Goal: Transaction & Acquisition: Purchase product/service

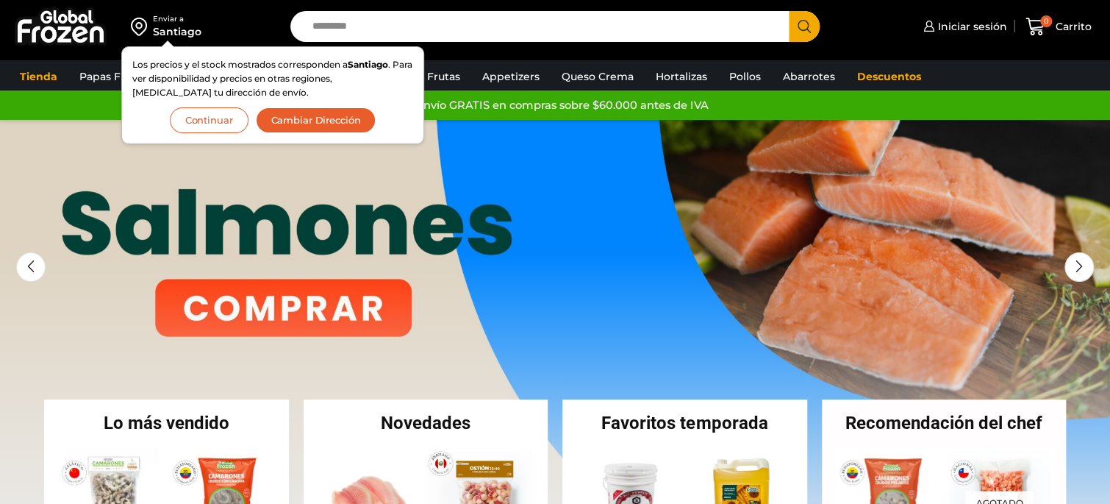
click at [202, 121] on button "Continuar" at bounding box center [209, 120] width 79 height 26
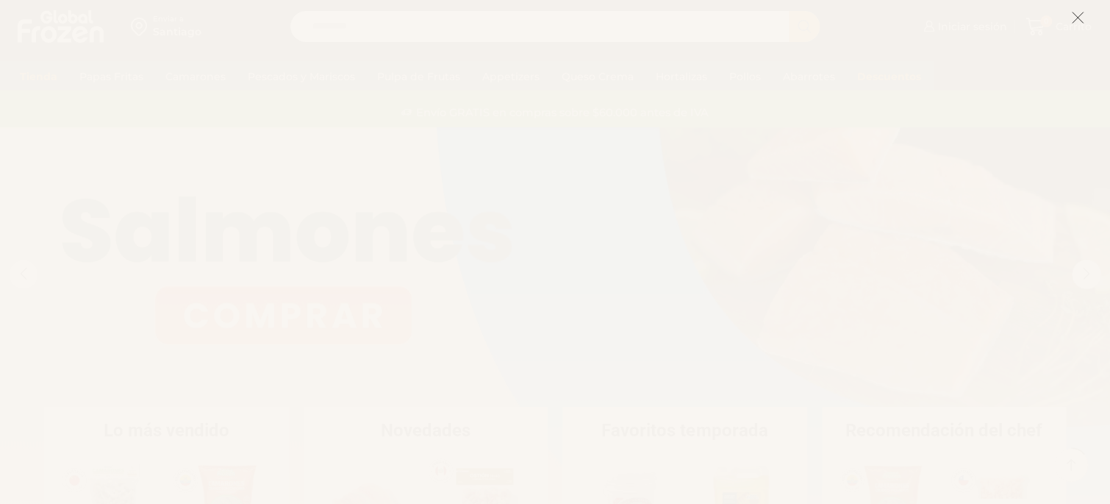
scroll to position [232, 0]
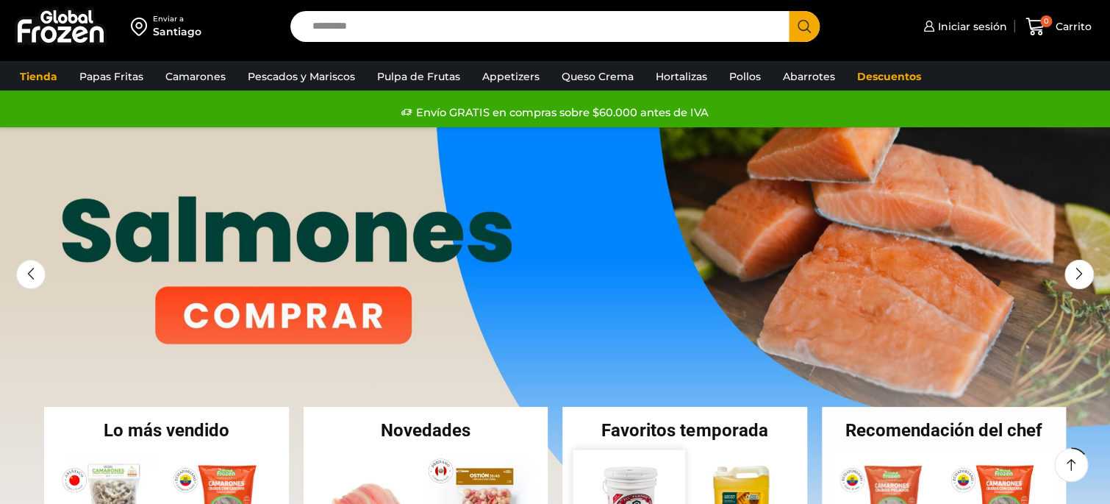
scroll to position [232, 0]
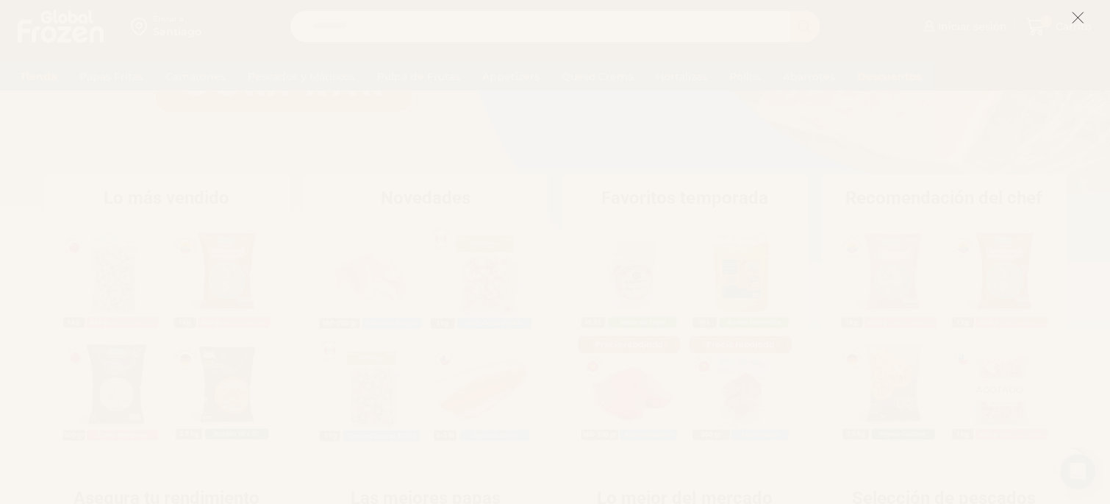
click at [1077, 19] on line at bounding box center [1078, 17] width 10 height 10
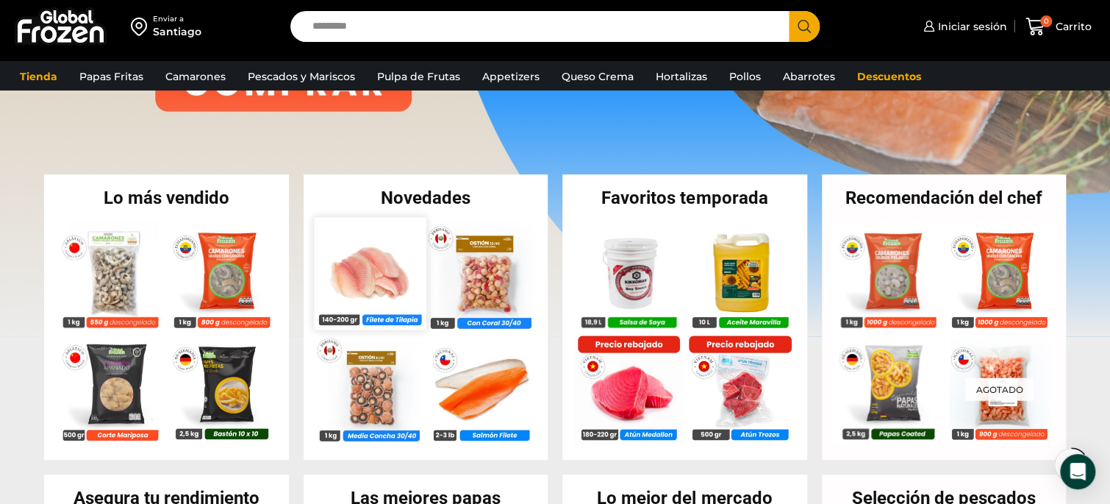
click at [390, 245] on img at bounding box center [370, 273] width 112 height 112
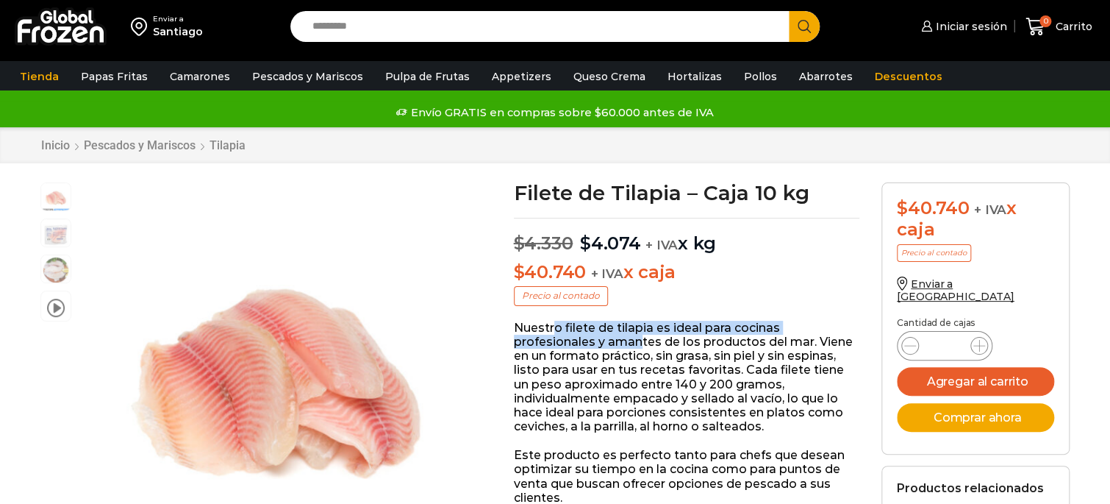
click at [665, 346] on p "Nuestro filete de tilapia es ideal para cocinas profesionales y amantes de los …" at bounding box center [687, 377] width 346 height 113
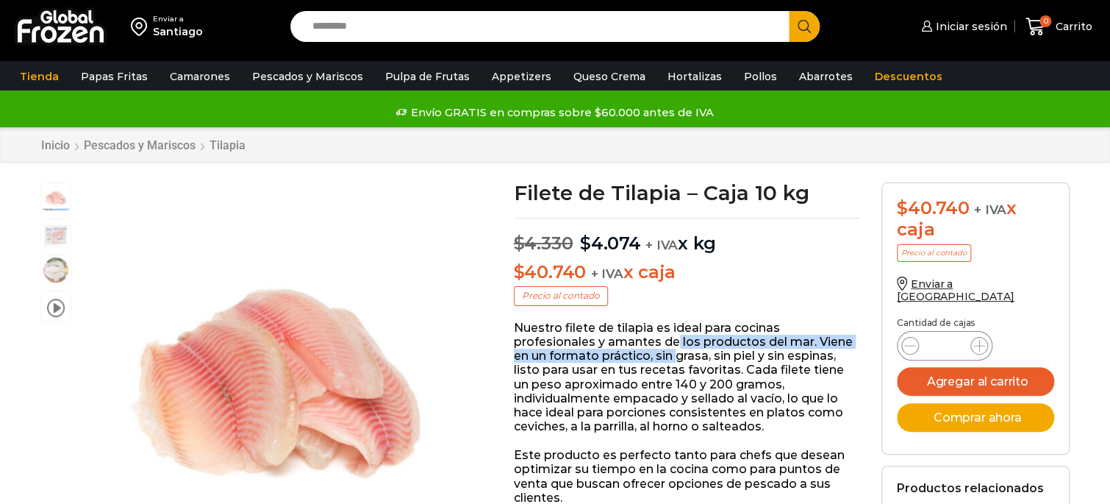
click at [681, 351] on p "Nuestro filete de tilapia es ideal para cocinas profesionales y amantes de los …" at bounding box center [687, 377] width 346 height 113
click at [680, 359] on p "Nuestro filete de tilapia es ideal para cocinas profesionales y amantes de los …" at bounding box center [687, 377] width 346 height 113
click at [719, 360] on p "Nuestro filete de tilapia es ideal para cocinas profesionales y amantes de los …" at bounding box center [687, 377] width 346 height 113
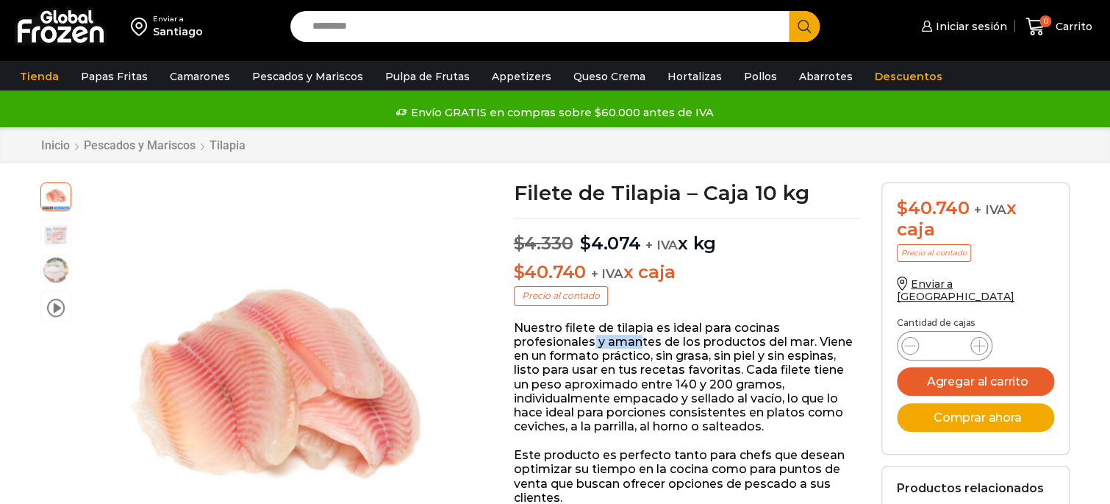
drag, startPoint x: 594, startPoint y: 337, endPoint x: 706, endPoint y: 349, distance: 113.2
click at [683, 348] on p "Nuestro filete de tilapia es ideal para cocinas profesionales y amantes de los …" at bounding box center [687, 377] width 346 height 113
click at [706, 349] on p "Nuestro filete de tilapia es ideal para cocinas profesionales y amantes de los …" at bounding box center [687, 377] width 346 height 113
drag, startPoint x: 613, startPoint y: 340, endPoint x: 712, endPoint y: 349, distance: 99.7
click at [709, 349] on p "Nuestro filete de tilapia es ideal para cocinas profesionales y amantes de los …" at bounding box center [687, 377] width 346 height 113
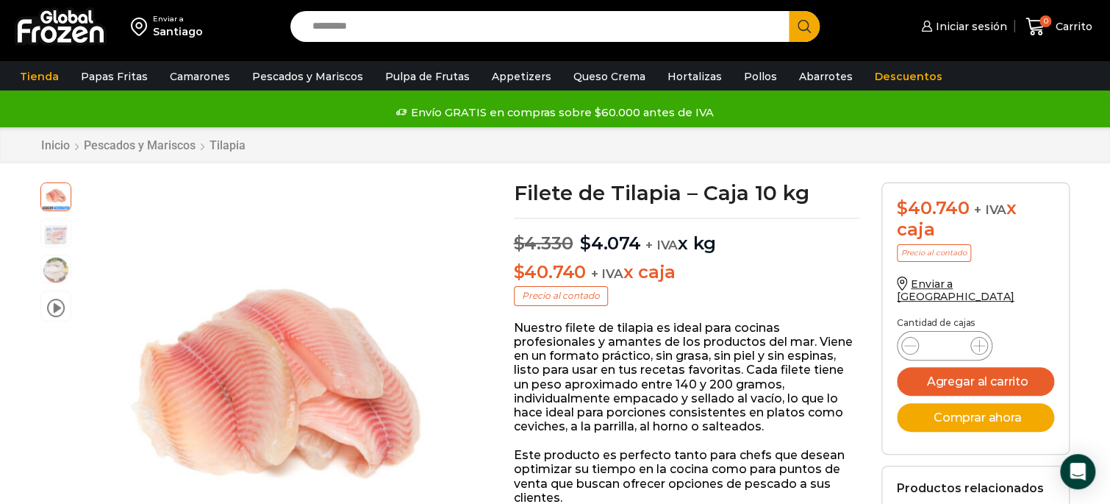
click at [712, 349] on p "Nuestro filete de tilapia es ideal para cocinas profesionales y amantes de los …" at bounding box center [687, 377] width 346 height 113
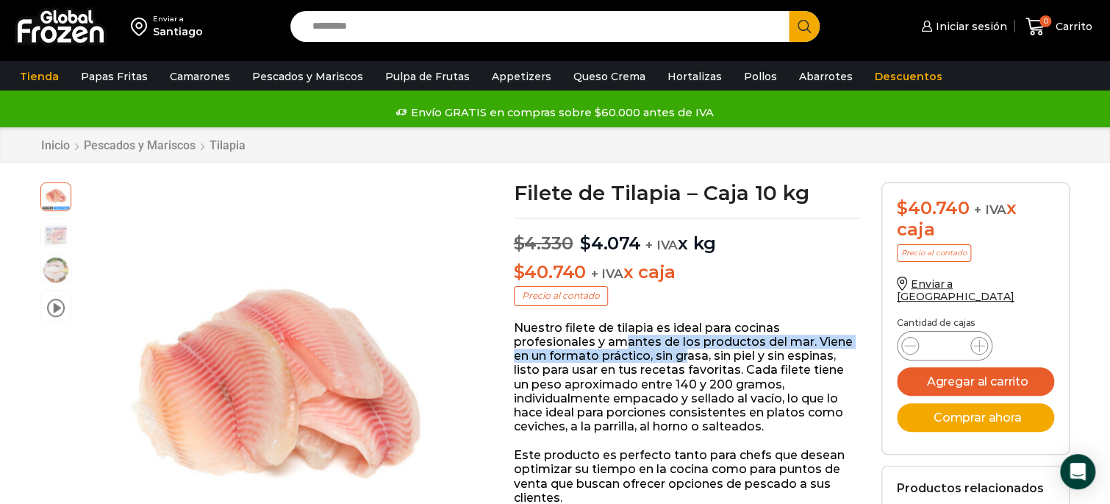
drag, startPoint x: 687, startPoint y: 354, endPoint x: 713, endPoint y: 355, distance: 25.8
click at [712, 355] on p "Nuestro filete de tilapia es ideal para cocinas profesionales y amantes de los …" at bounding box center [687, 377] width 346 height 113
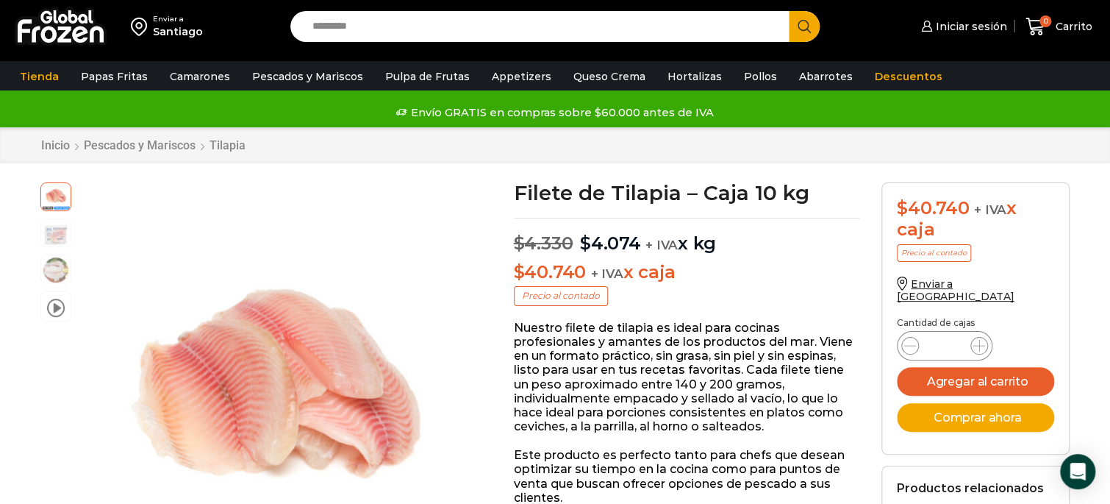
click at [713, 355] on p "Nuestro filete de tilapia es ideal para cocinas profesionales y amantes de los …" at bounding box center [687, 377] width 346 height 113
click at [671, 372] on p "Nuestro filete de tilapia es ideal para cocinas profesionales y amantes de los …" at bounding box center [687, 377] width 346 height 113
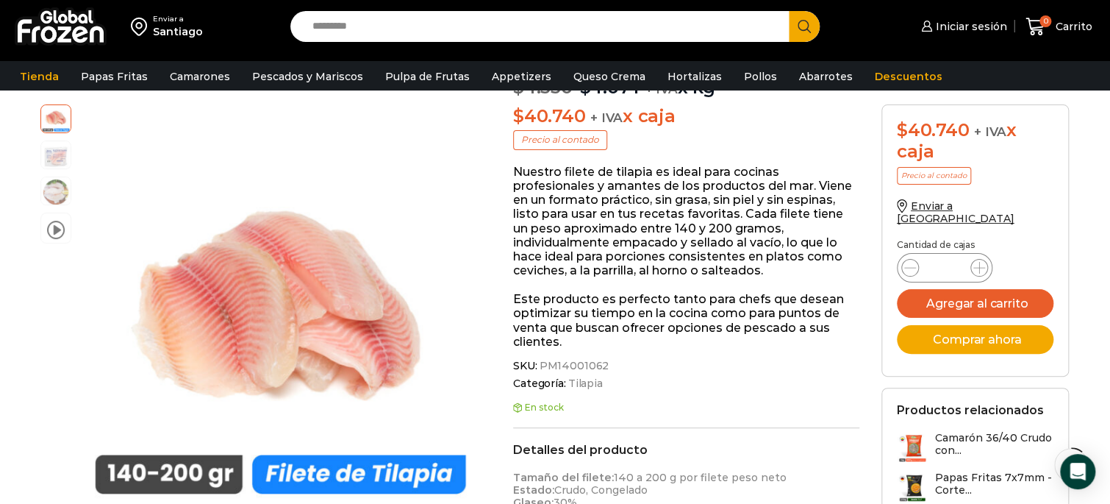
scroll to position [388, 0]
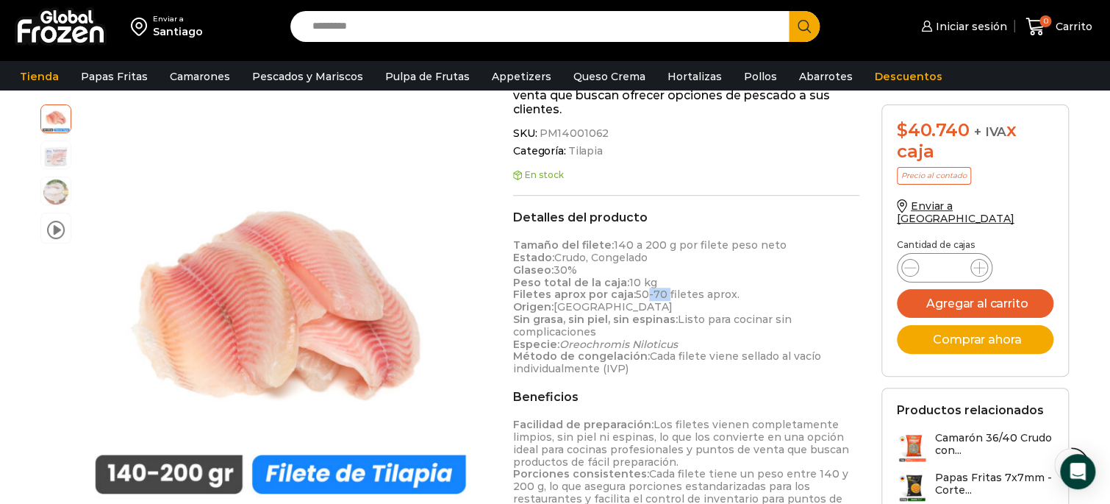
drag, startPoint x: 641, startPoint y: 297, endPoint x: 664, endPoint y: 297, distance: 22.8
click at [663, 297] on p "Tamaño del filete: 140 a 200 g por filete peso neto Estado: Crudo, Congelado Gl…" at bounding box center [686, 307] width 346 height 136
click at [664, 297] on p "Tamaño del filete: 140 a 200 g por filete peso neto Estado: Crudo, Congelado Gl…" at bounding box center [686, 307] width 346 height 136
drag, startPoint x: 630, startPoint y: 292, endPoint x: 657, endPoint y: 293, distance: 27.2
click at [655, 292] on p "Tamaño del filete: 140 a 200 g por filete peso neto Estado: Crudo, Congelado Gl…" at bounding box center [686, 307] width 346 height 136
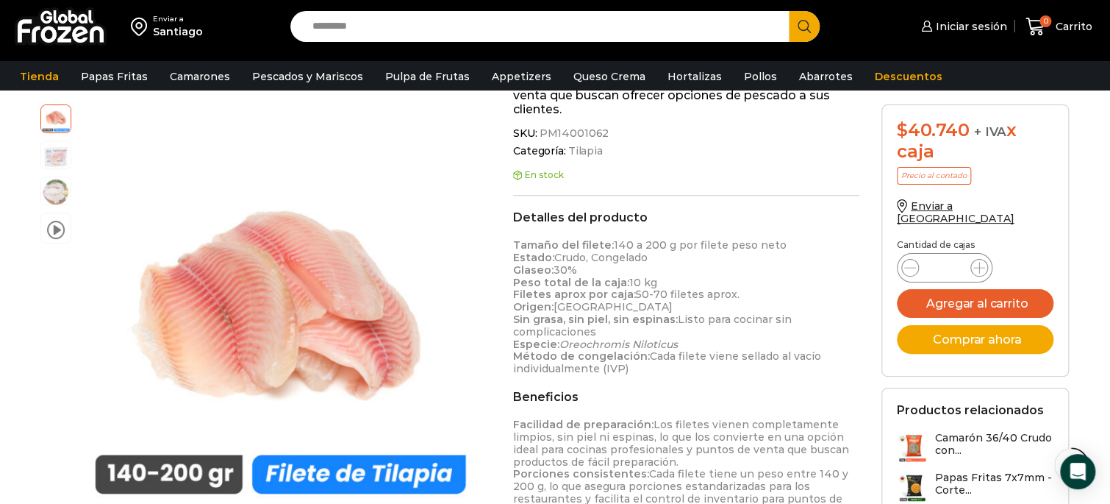
click at [657, 293] on p "Tamaño del filete: 140 a 200 g por filete peso neto Estado: Crudo, Congelado Gl…" at bounding box center [686, 307] width 346 height 136
drag, startPoint x: 640, startPoint y: 296, endPoint x: 651, endPoint y: 296, distance: 11.8
click at [651, 296] on p "Tamaño del filete: 140 a 200 g por filete peso neto Estado: Crudo, Congelado Gl…" at bounding box center [686, 307] width 346 height 136
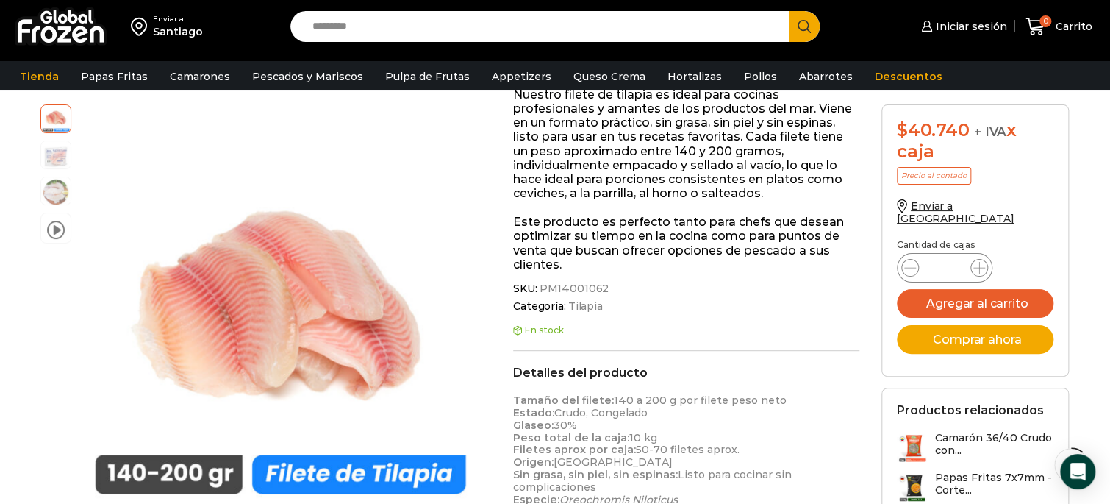
scroll to position [0, 0]
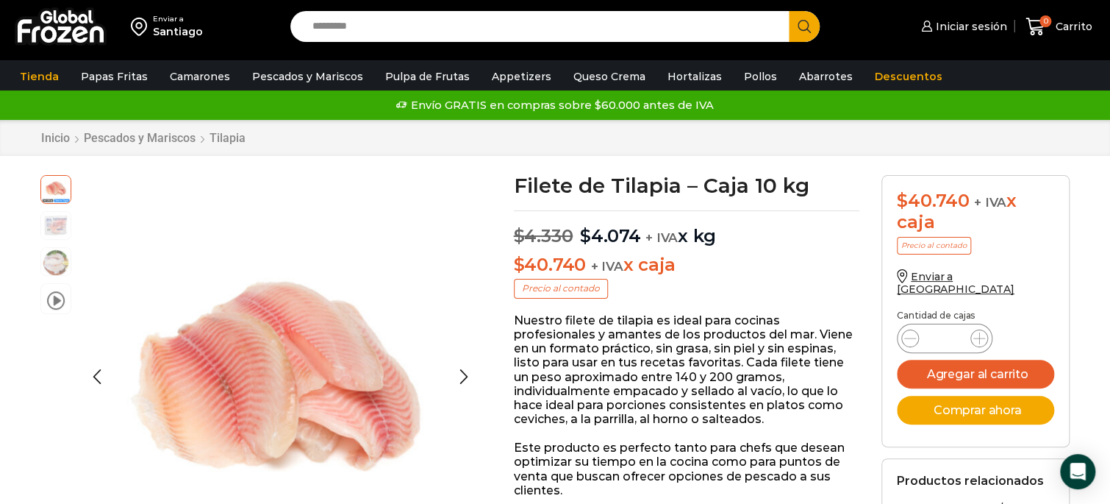
click at [65, 222] on img at bounding box center [55, 224] width 29 height 29
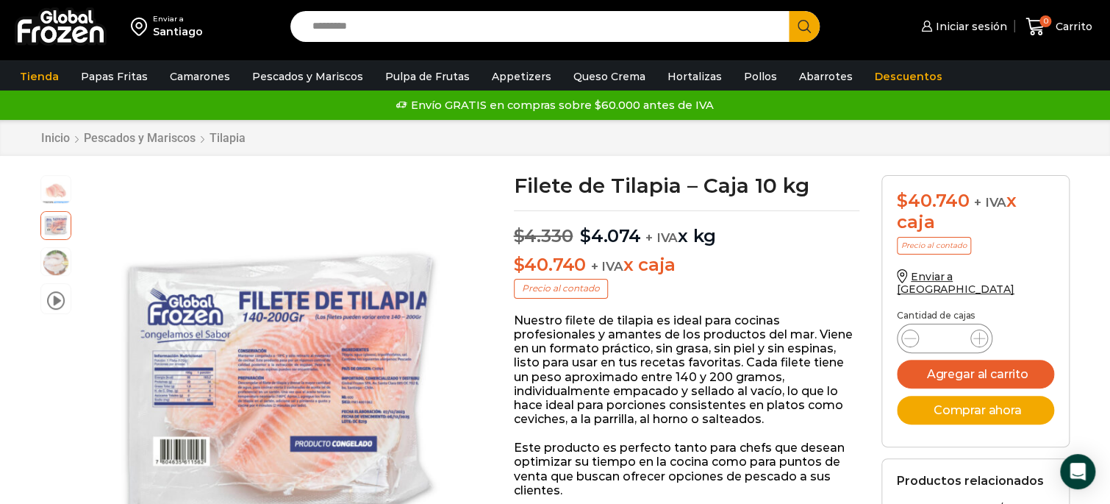
scroll to position [155, 0]
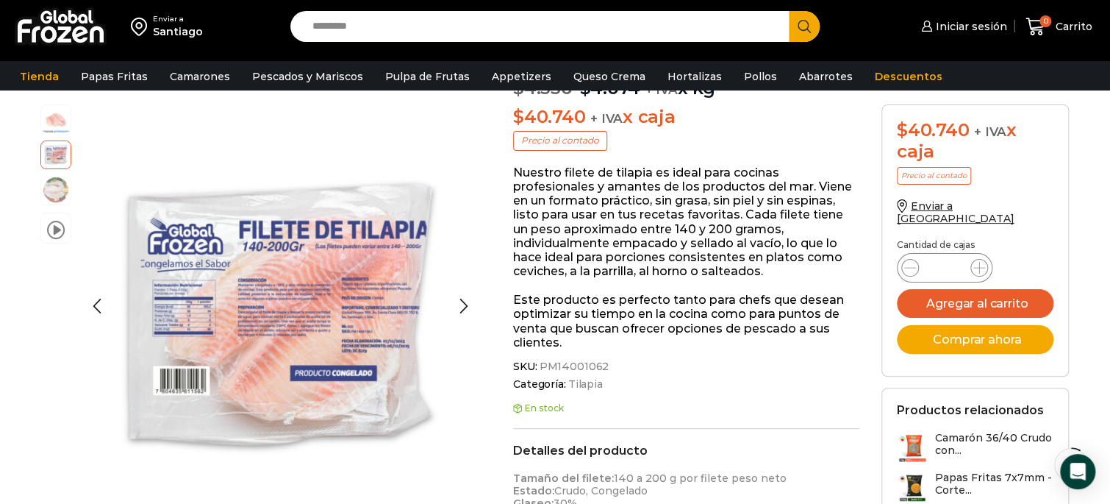
click at [54, 199] on img at bounding box center [55, 189] width 29 height 29
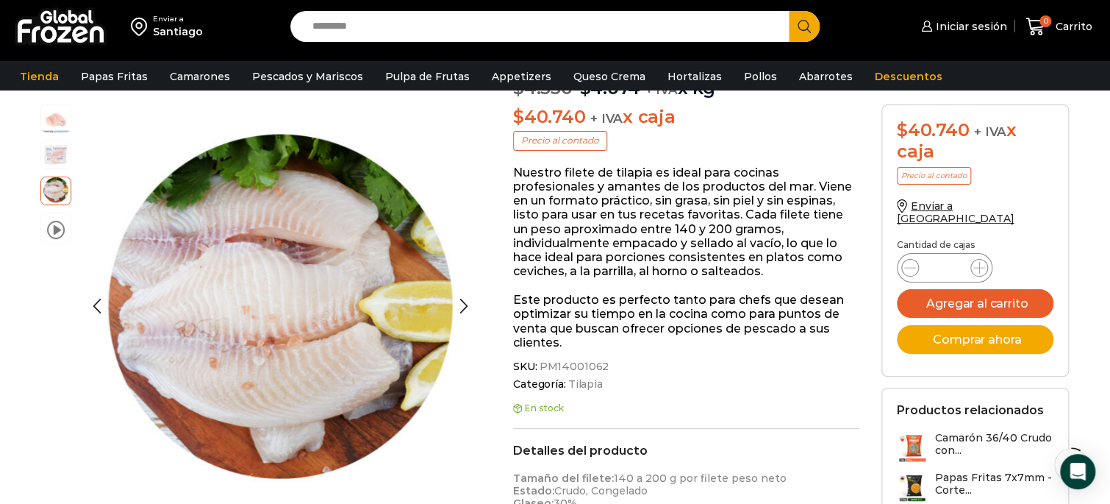
click at [60, 165] on img at bounding box center [55, 153] width 29 height 29
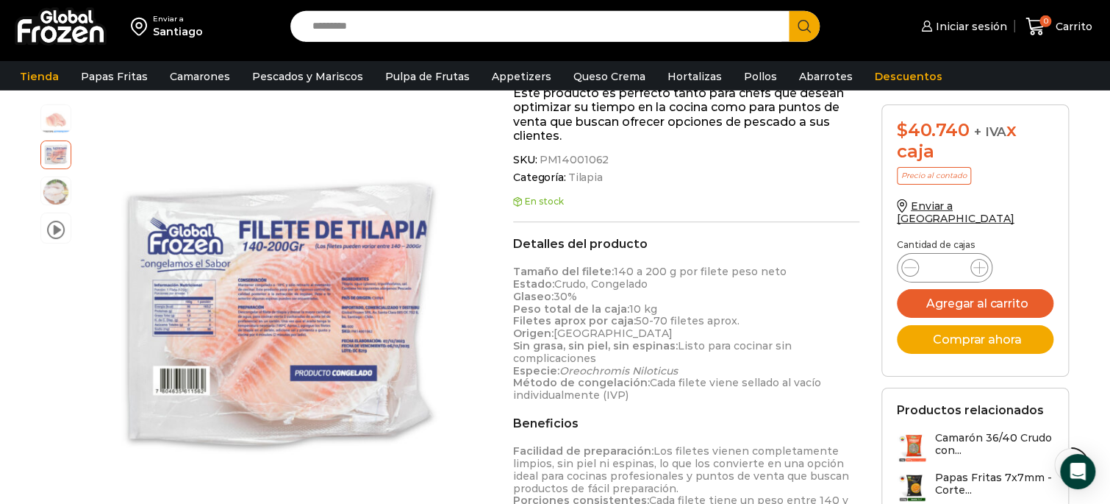
scroll to position [388, 0]
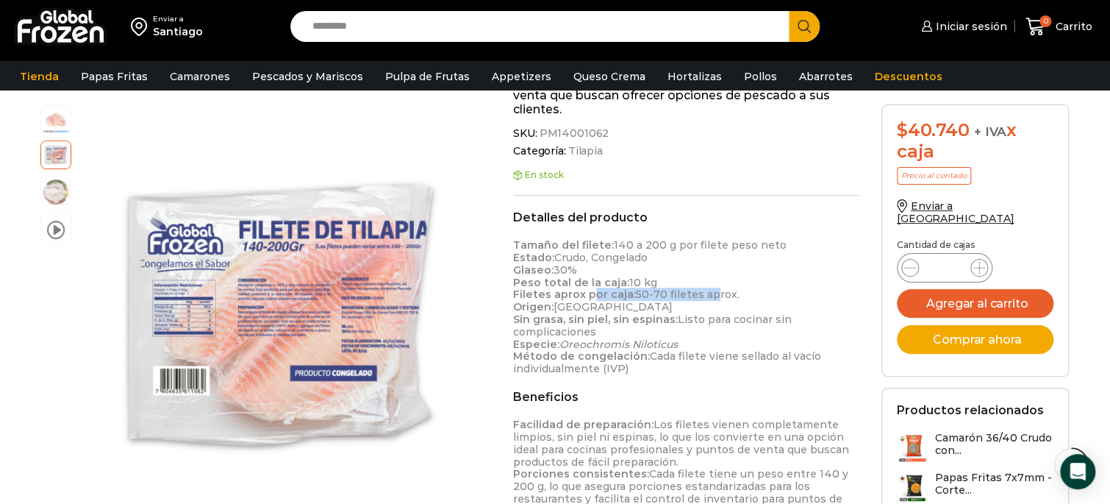
click at [712, 298] on p "Tamaño del filete: 140 a 200 g por filete peso neto Estado: Crudo, Congelado Gl…" at bounding box center [686, 307] width 346 height 136
drag, startPoint x: 630, startPoint y: 296, endPoint x: 723, endPoint y: 304, distance: 93.7
click at [718, 304] on p "Tamaño del filete: 140 a 200 g por filete peso neto Estado: Crudo, Congelado Gl…" at bounding box center [686, 307] width 346 height 136
click at [723, 304] on p "Tamaño del filete: 140 a 200 g por filete peso neto Estado: Crudo, Congelado Gl…" at bounding box center [686, 307] width 346 height 136
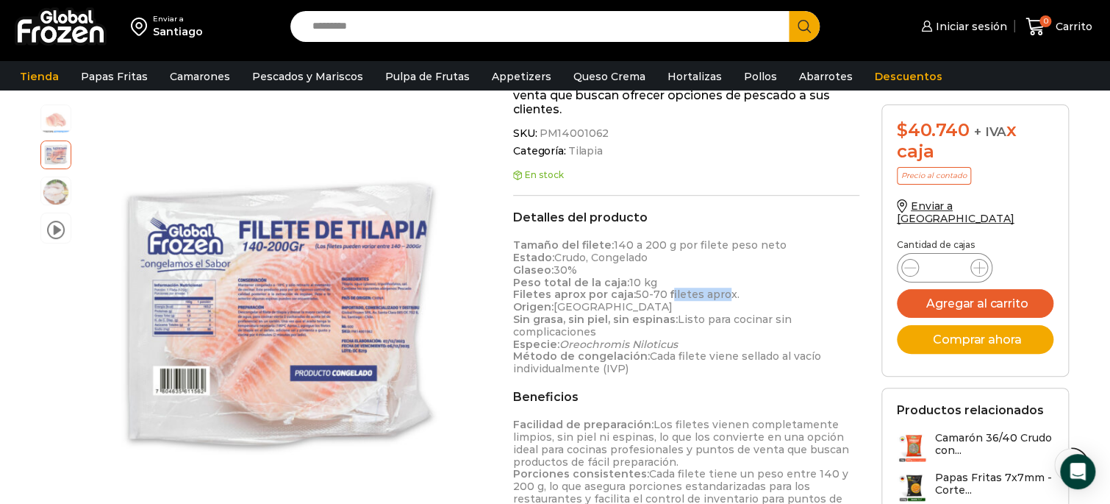
click at [757, 290] on p "Tamaño del filete: 140 a 200 g por filete peso neto Estado: Crudo, Congelado Gl…" at bounding box center [686, 307] width 346 height 136
drag, startPoint x: 757, startPoint y: 290, endPoint x: 655, endPoint y: 271, distance: 104.0
click at [758, 288] on p "Tamaño del filete: 140 a 200 g por filete peso neto Estado: Crudo, Congelado Gl…" at bounding box center [686, 307] width 346 height 136
drag, startPoint x: 629, startPoint y: 268, endPoint x: 691, endPoint y: 275, distance: 62.1
click at [691, 275] on p "Tamaño del filete: 140 a 200 g por filete peso neto Estado: Crudo, Congelado Gl…" at bounding box center [686, 307] width 346 height 136
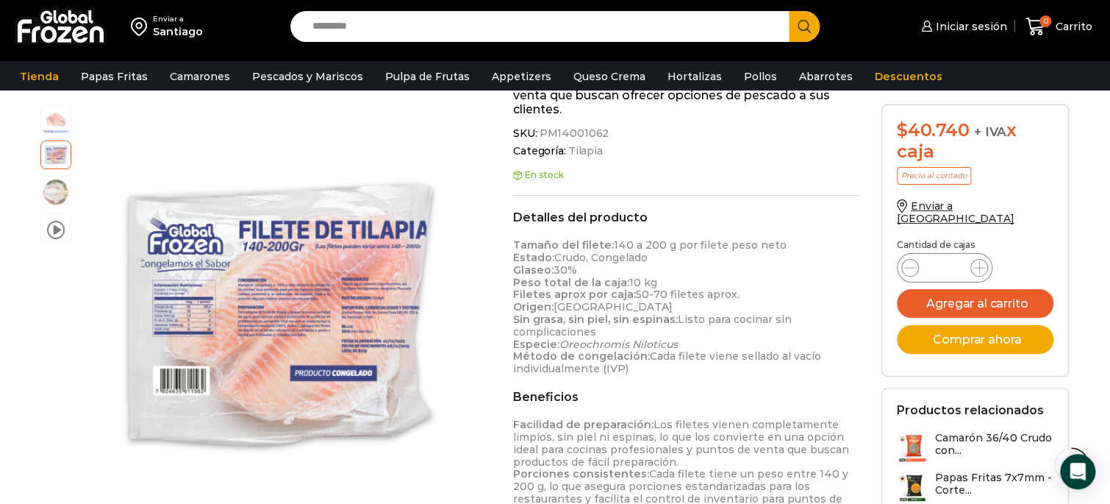
click at [692, 276] on p "Tamaño del filete: 140 a 200 g por filete peso neto Estado: Crudo, Congelado Gl…" at bounding box center [686, 307] width 346 height 136
click at [662, 329] on p "Tamaño del filete: 140 a 200 g por filete peso neto Estado: Crudo, Congelado Gl…" at bounding box center [686, 307] width 346 height 136
click at [663, 329] on p "Tamaño del filete: 140 a 200 g por filete peso neto Estado: Crudo, Congelado Gl…" at bounding box center [686, 307] width 346 height 136
drag, startPoint x: 607, startPoint y: 344, endPoint x: 684, endPoint y: 346, distance: 76.5
click at [666, 346] on em "Oreochromis Niloticus" at bounding box center [618, 343] width 118 height 13
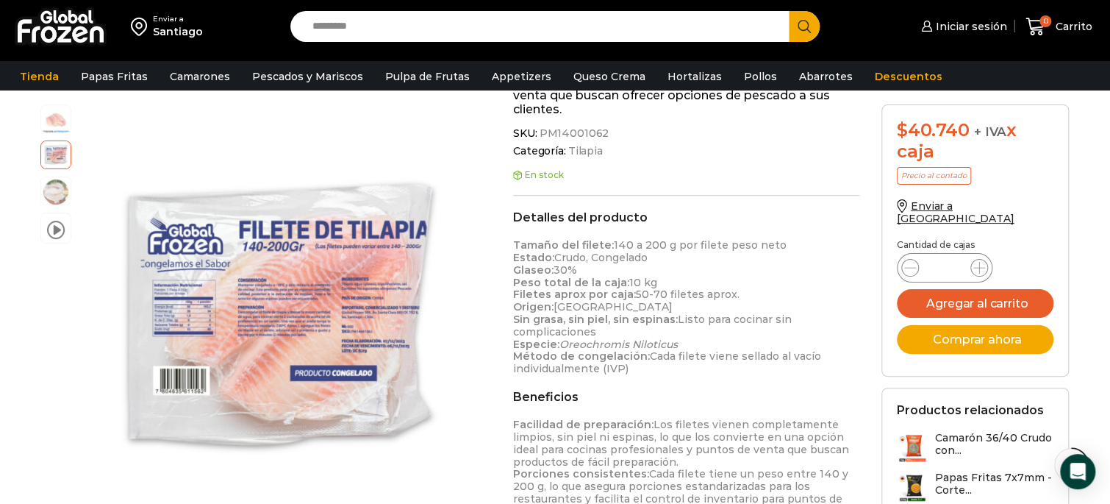
click at [684, 346] on p "Tamaño del filete: 140 a 200 g por filete peso neto Estado: Crudo, Congelado Gl…" at bounding box center [686, 307] width 346 height 136
click at [687, 346] on p "Tamaño del filete: 140 a 200 g por filete peso neto Estado: Crudo, Congelado Gl…" at bounding box center [686, 307] width 346 height 136
drag, startPoint x: 627, startPoint y: 357, endPoint x: 728, endPoint y: 359, distance: 100.7
click at [728, 359] on p "Tamaño del filete: 140 a 200 g por filete peso neto Estado: Crudo, Congelado Gl…" at bounding box center [686, 307] width 346 height 136
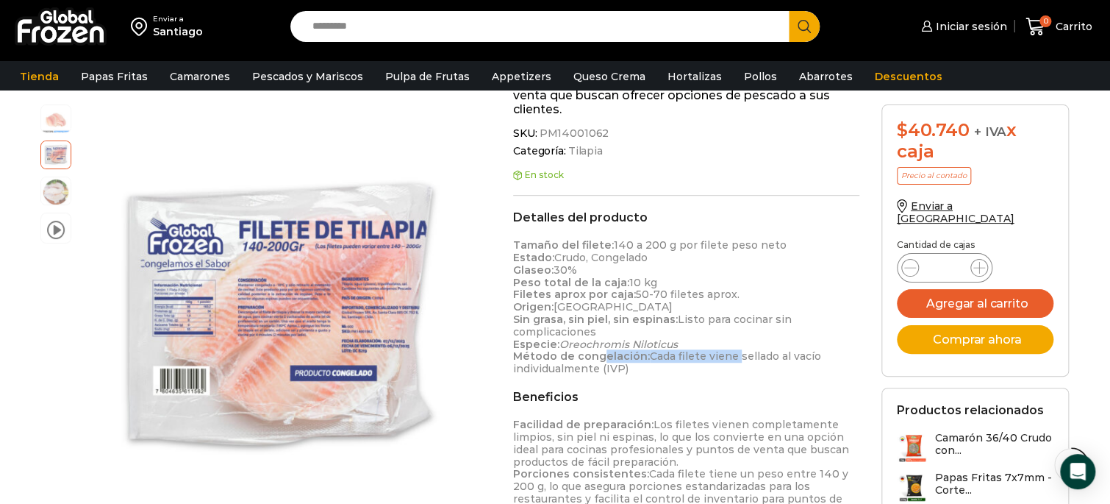
click at [728, 359] on p "Tamaño del filete: 140 a 200 g por filete peso neto Estado: Crudo, Congelado Gl…" at bounding box center [686, 307] width 346 height 136
drag, startPoint x: 676, startPoint y: 351, endPoint x: 745, endPoint y: 360, distance: 69.7
click at [737, 359] on p "Tamaño del filete: 140 a 200 g por filete peso neto Estado: Crudo, Congelado Gl…" at bounding box center [686, 307] width 346 height 136
click at [745, 360] on p "Tamaño del filete: 140 a 200 g por filete peso neto Estado: Crudo, Congelado Gl…" at bounding box center [686, 307] width 346 height 136
drag, startPoint x: 710, startPoint y: 362, endPoint x: 778, endPoint y: 362, distance: 67.6
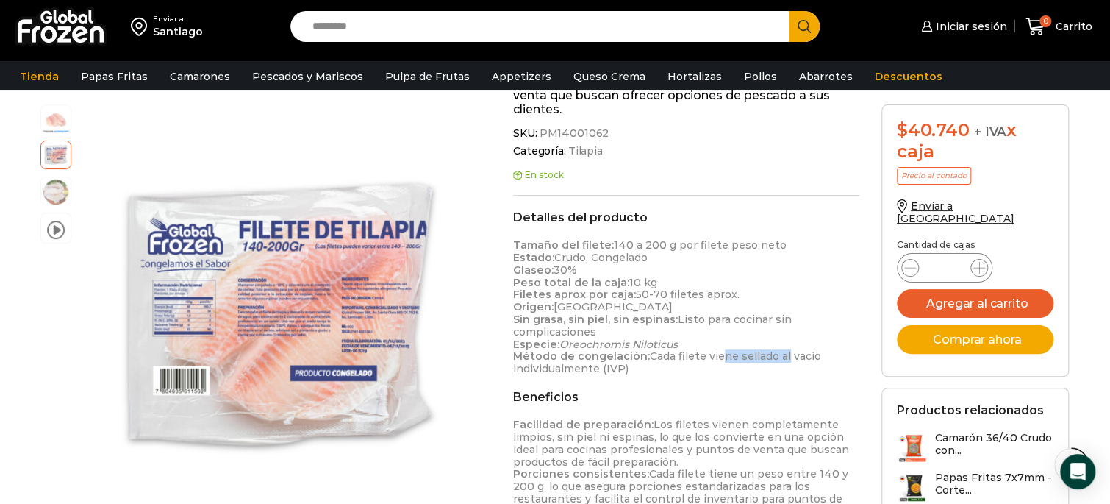
click at [778, 362] on p "Tamaño del filete: 140 a 200 g por filete peso neto Estado: Crudo, Congelado Gl…" at bounding box center [686, 307] width 346 height 136
drag, startPoint x: 719, startPoint y: 351, endPoint x: 766, endPoint y: 351, distance: 47.0
click at [765, 351] on p "Tamaño del filete: 140 a 200 g por filete peso neto Estado: Crudo, Congelado Gl…" at bounding box center [686, 307] width 346 height 136
click at [766, 351] on p "Tamaño del filete: 140 a 200 g por filete peso neto Estado: Crudo, Congelado Gl…" at bounding box center [686, 307] width 346 height 136
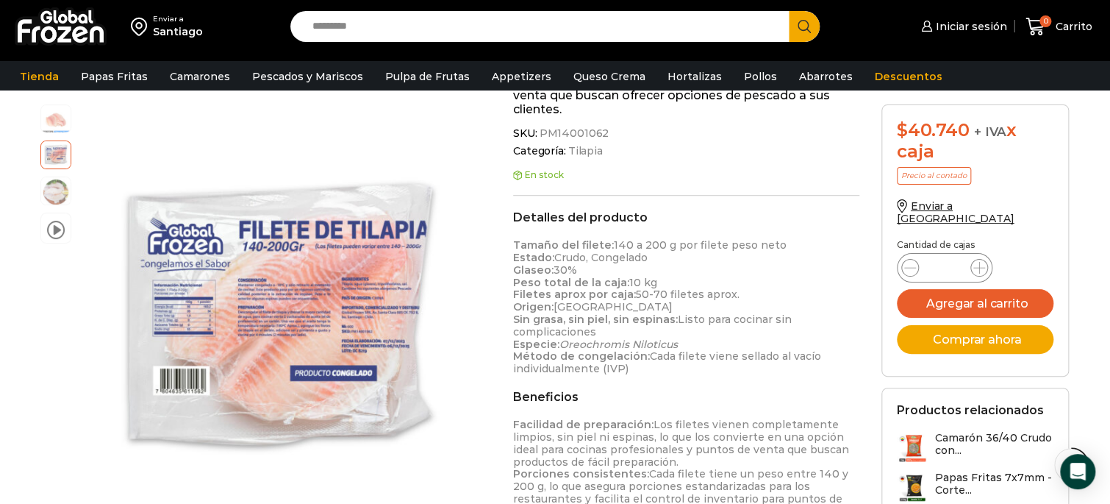
drag, startPoint x: 598, startPoint y: 356, endPoint x: 653, endPoint y: 364, distance: 55.0
click at [635, 362] on strong "Método de congelación:" at bounding box center [581, 355] width 137 height 13
drag, startPoint x: 653, startPoint y: 364, endPoint x: 570, endPoint y: 369, distance: 82.5
click at [653, 365] on p "Tamaño del filete: 140 a 200 g por filete peso neto Estado: Crudo, Congelado Gl…" at bounding box center [686, 307] width 346 height 136
drag, startPoint x: 570, startPoint y: 371, endPoint x: 594, endPoint y: 377, distance: 24.4
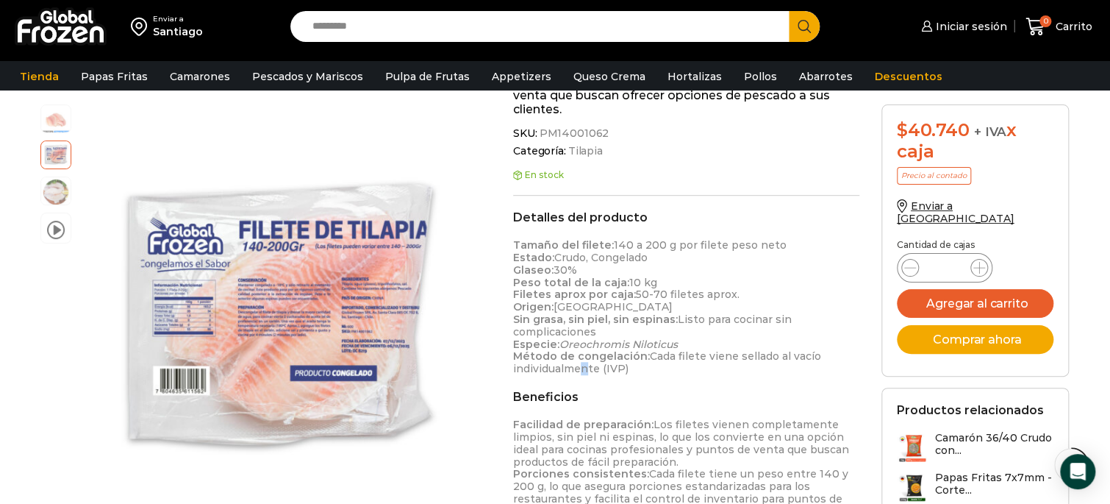
click at [587, 373] on p "Tamaño del filete: 140 a 200 g por filete peso neto Estado: Crudo, Congelado Gl…" at bounding box center [686, 307] width 346 height 136
click at [602, 404] on div "Beneficios Facilidad de preparación: Los filetes vienen completamente limpios, …" at bounding box center [686, 472] width 346 height 165
click at [604, 404] on div "Beneficios Facilidad de preparación: Los filetes vienen completamente limpios, …" at bounding box center [686, 472] width 346 height 165
drag, startPoint x: 698, startPoint y: 446, endPoint x: 796, endPoint y: 454, distance: 98.8
click at [737, 450] on p "Facilidad de preparación: Los filetes vienen completamente limpios, sin piel ni…" at bounding box center [686, 486] width 346 height 136
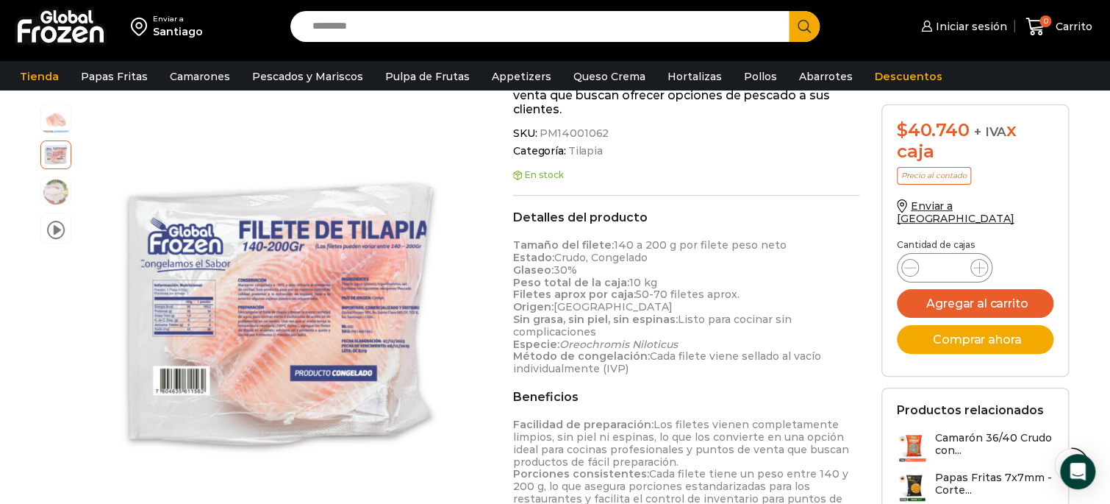
click at [796, 454] on p "Facilidad de preparación: Los filetes vienen completamente limpios, sin piel ni…" at bounding box center [686, 486] width 346 height 136
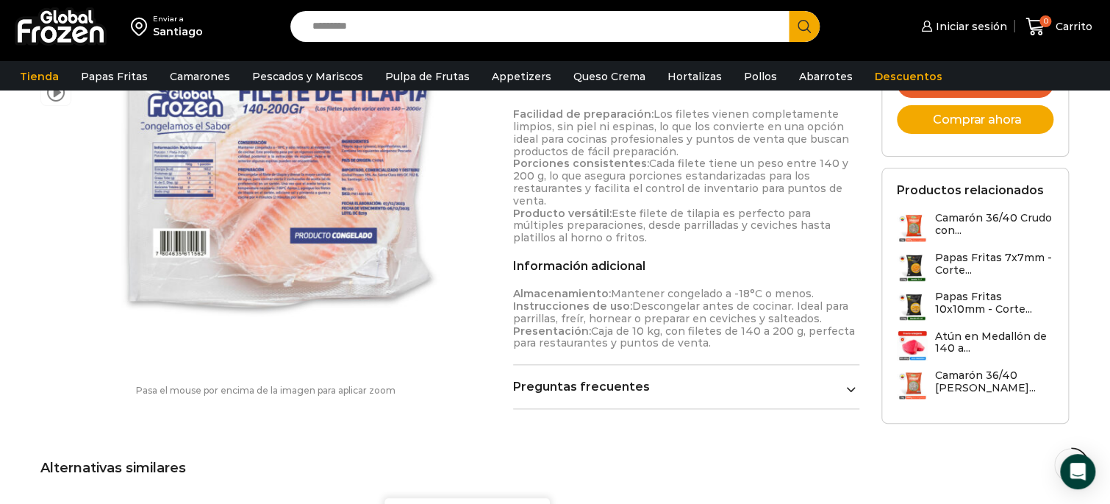
scroll to position [1087, 0]
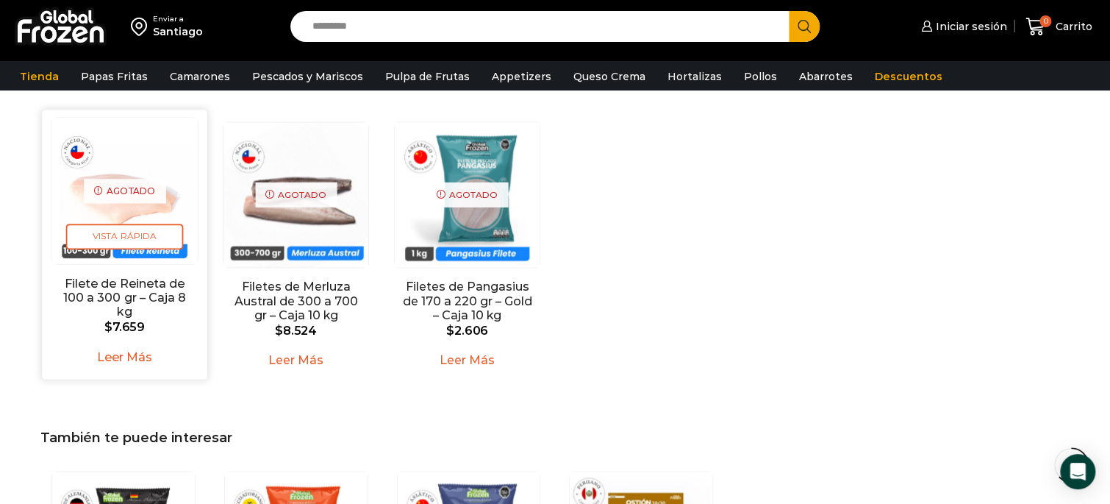
click at [143, 198] on img "1 / 3" at bounding box center [124, 191] width 146 height 146
